Goal: Use online tool/utility: Use online tool/utility

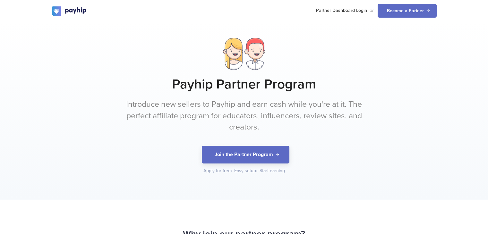
scroll to position [625, 0]
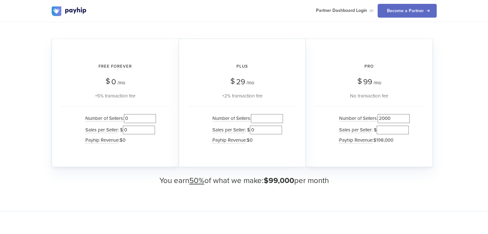
click at [384, 119] on input "2000" at bounding box center [393, 118] width 32 height 9
type input "0"
click at [129, 117] on input "0" at bounding box center [140, 118] width 32 height 9
type input "0"
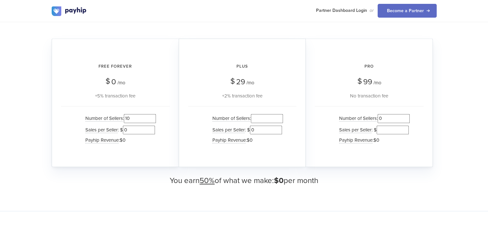
type input "10"
click at [129, 130] on input "0" at bounding box center [139, 130] width 32 height 9
type input "1000"
click at [130, 120] on input "10" at bounding box center [140, 118] width 32 height 9
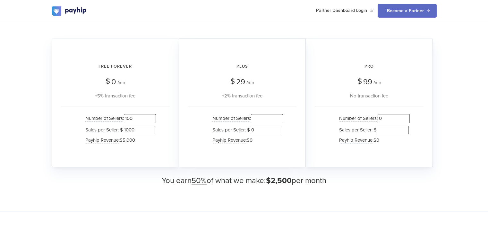
click at [130, 120] on input "100" at bounding box center [140, 118] width 32 height 9
drag, startPoint x: 128, startPoint y: 119, endPoint x: 143, endPoint y: 119, distance: 15.7
click at [143, 119] on input "1000" at bounding box center [140, 118] width 32 height 9
drag, startPoint x: 126, startPoint y: 129, endPoint x: 138, endPoint y: 129, distance: 12.2
click at [138, 129] on input "1000" at bounding box center [139, 130] width 32 height 9
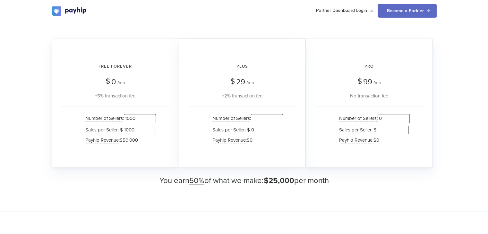
click at [127, 116] on input "1000" at bounding box center [140, 118] width 32 height 9
click at [223, 104] on div "Plus $ 29 /mo +2% transaction fee Number of Sellers : Sales per Seller : $ 0 Pa…" at bounding box center [242, 102] width 127 height 129
click at [132, 117] on input "2000" at bounding box center [140, 118] width 32 height 9
drag, startPoint x: 129, startPoint y: 117, endPoint x: 144, endPoint y: 120, distance: 15.3
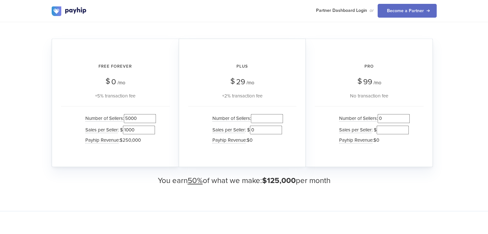
click at [144, 120] on input "5000" at bounding box center [140, 118] width 32 height 9
click at [204, 148] on div "Number of Sellers : Sales per Seller : $ 0 Payhip Revenue : $0" at bounding box center [242, 130] width 108 height 48
click at [130, 114] on input "5000" at bounding box center [140, 118] width 32 height 9
type input "500"
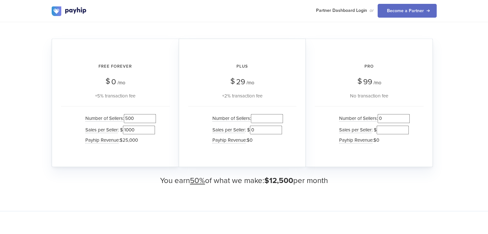
click at [184, 89] on div "Plus $ 29 /mo +2% transaction fee Number of Sellers : Sales per Seller : $ 0 Pa…" at bounding box center [242, 102] width 127 height 129
click at [387, 116] on input "0" at bounding box center [393, 118] width 32 height 9
click at [382, 117] on input "0500" at bounding box center [393, 118] width 32 height 9
type input "500"
click at [128, 120] on input "500" at bounding box center [140, 118] width 32 height 9
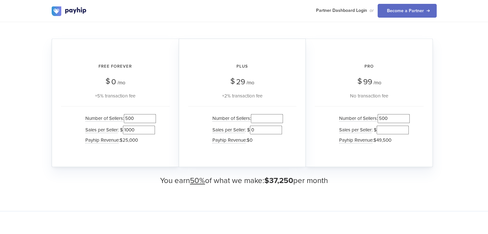
click at [128, 120] on input "500" at bounding box center [140, 118] width 32 height 9
type input "500"
click at [384, 117] on input "500" at bounding box center [393, 118] width 32 height 9
type input "0"
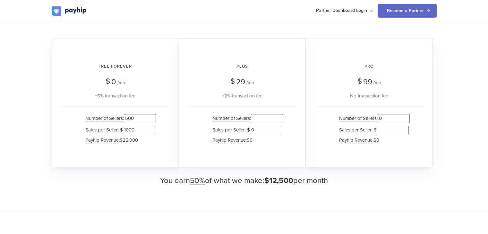
click at [264, 118] on input "number" at bounding box center [267, 118] width 32 height 9
type input "500"
click at [130, 119] on input "500" at bounding box center [140, 118] width 32 height 9
type input "0"
